Goal: Task Accomplishment & Management: Manage account settings

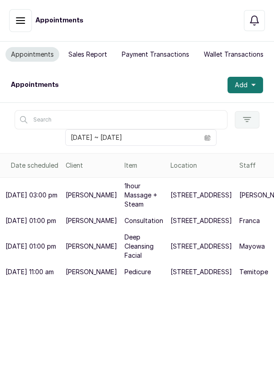
click at [19, 22] on icon "button" at bounding box center [20, 20] width 11 height 11
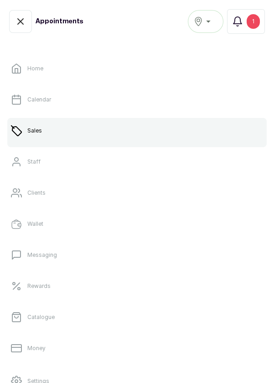
scroll to position [6, 0]
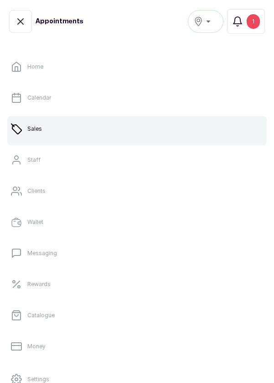
click at [49, 191] on link "Clients" at bounding box center [137, 191] width 260 height 26
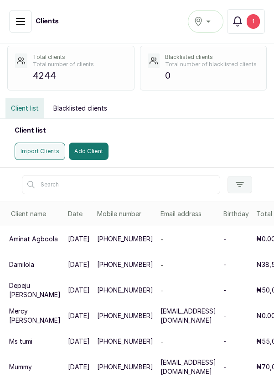
scroll to position [32, 0]
click at [98, 184] on input "text" at bounding box center [121, 184] width 199 height 19
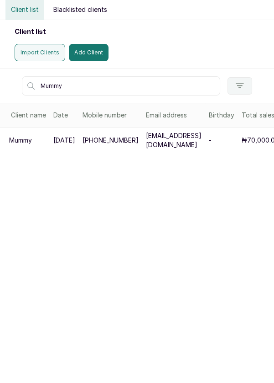
scroll to position [0, 35]
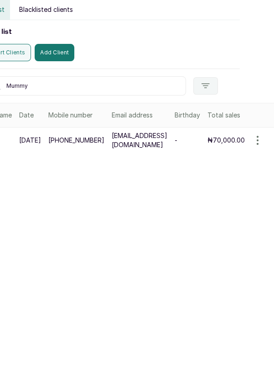
type input "Mummy"
click at [228, 274] on p "₦70,000.00" at bounding box center [226, 270] width 37 height 9
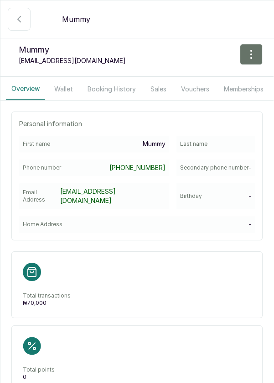
click at [195, 86] on button "Vouchers" at bounding box center [195, 89] width 39 height 21
